Goal: Information Seeking & Learning: Learn about a topic

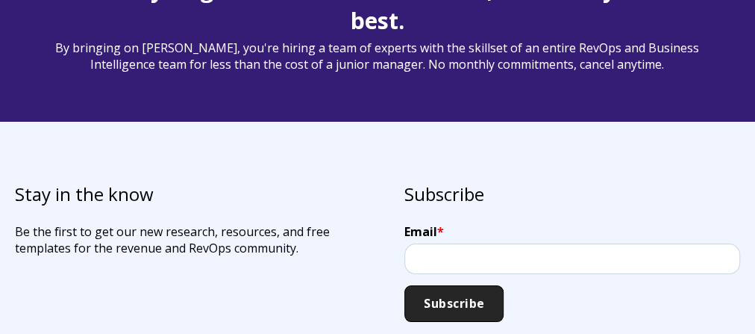
scroll to position [4494, 0]
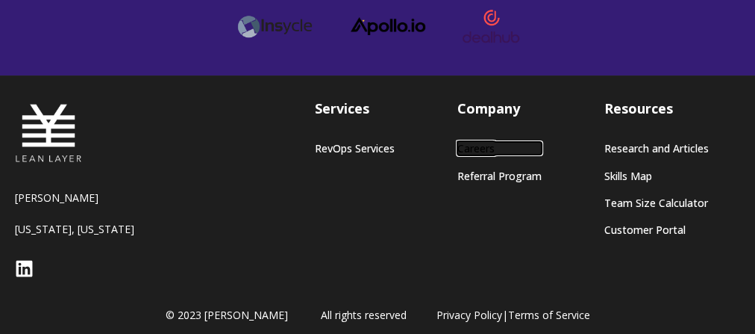
click at [469, 142] on link "Careers" at bounding box center [499, 148] width 84 height 13
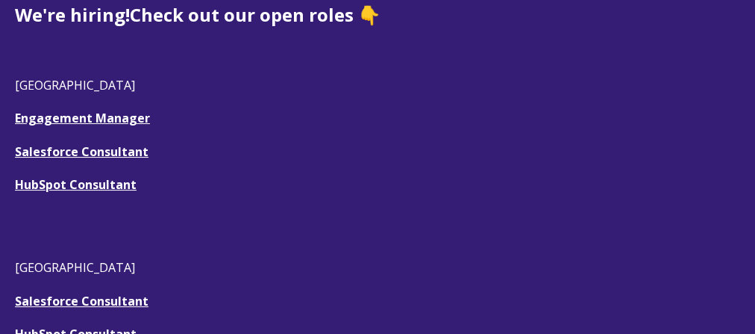
scroll to position [478, 0]
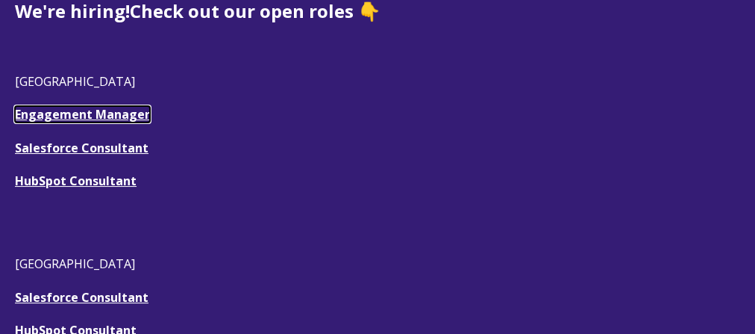
click at [118, 115] on link "Engagement Manager" at bounding box center [82, 114] width 135 height 16
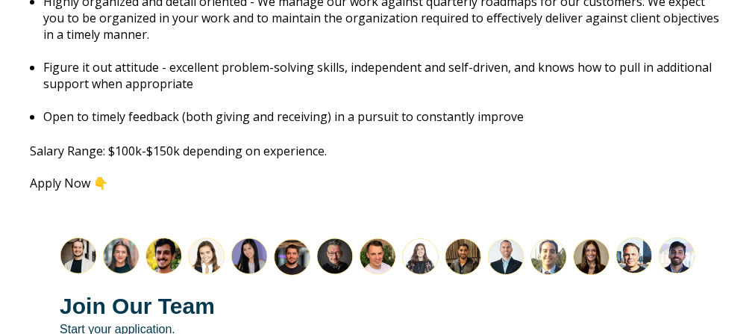
scroll to position [1970, 0]
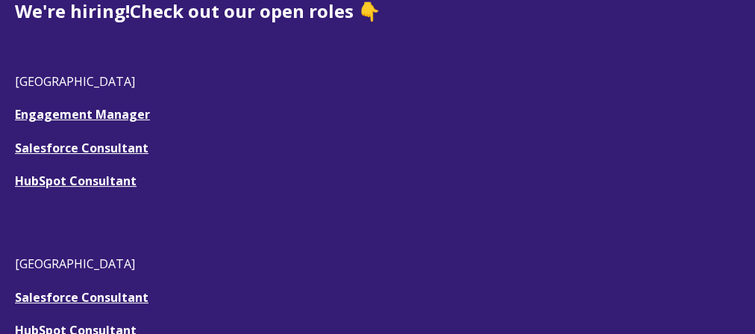
scroll to position [478, 0]
click at [92, 146] on u "Salesforce Consultant" at bounding box center [82, 148] width 134 height 16
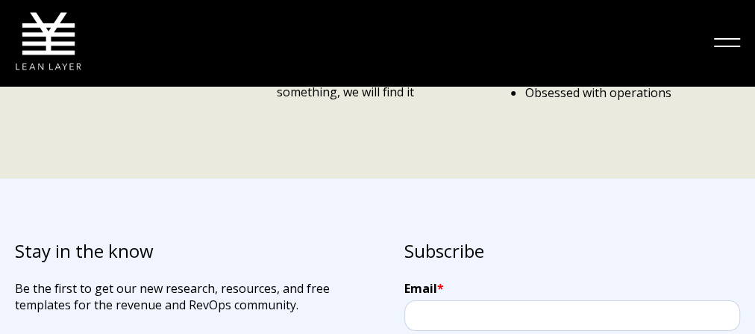
scroll to position [2802, 0]
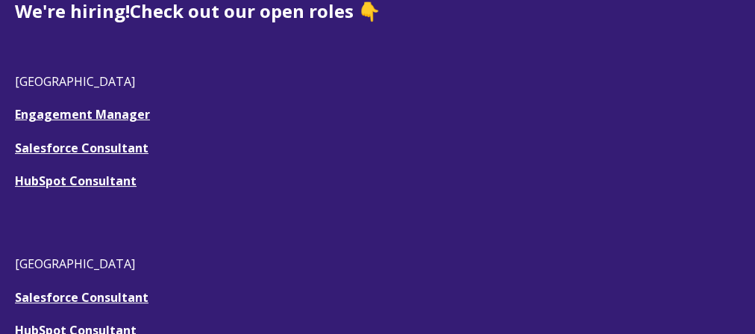
scroll to position [478, 0]
click at [102, 181] on link "HubSpot Consultant" at bounding box center [76, 180] width 122 height 16
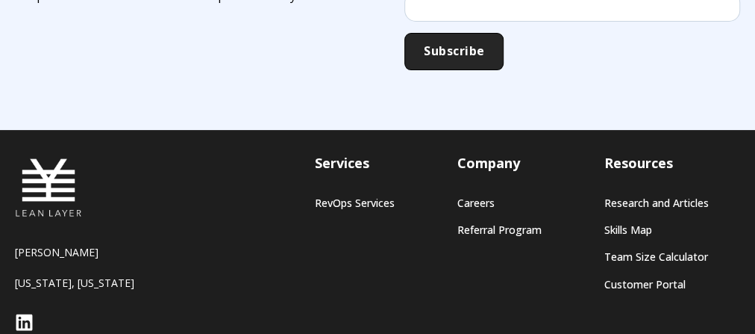
scroll to position [3252, 0]
